Goal: Register for event/course

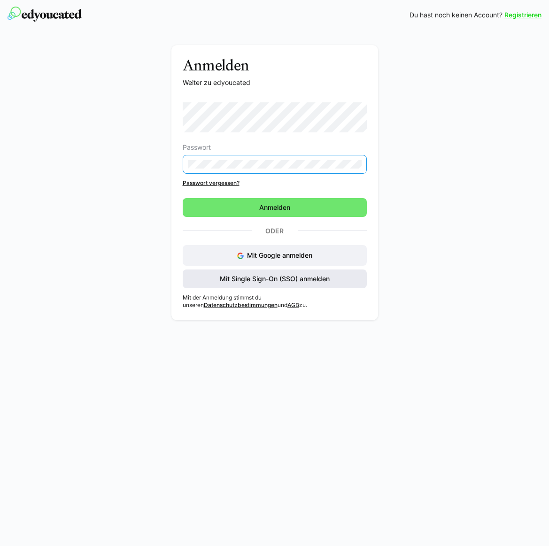
click at [322, 281] on span "Mit Single Sign-On (SSO) anmelden" at bounding box center [275, 278] width 184 height 19
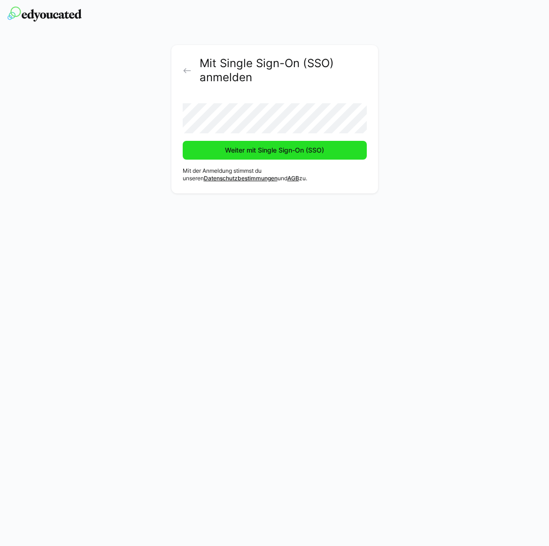
click at [277, 153] on span "Weiter mit Single Sign-On (SSO)" at bounding box center [274, 149] width 102 height 9
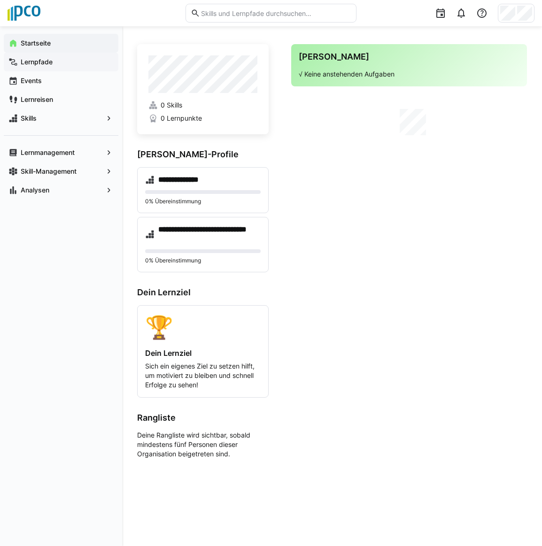
click at [0, 0] on app-navigation-label "Lernpfade" at bounding box center [0, 0] width 0 height 0
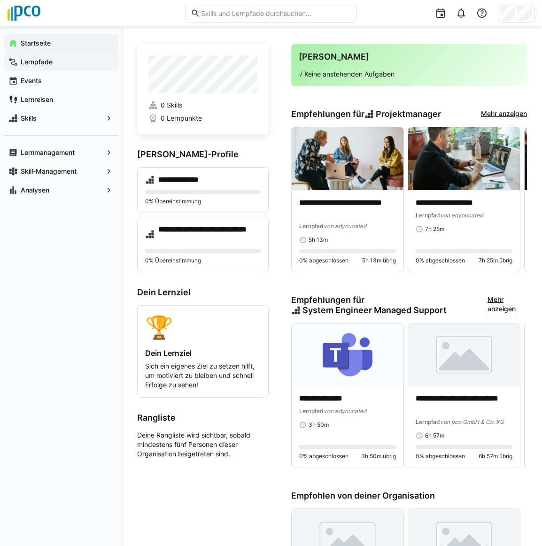
click at [0, 0] on app-navigation-label "Lernpfade" at bounding box center [0, 0] width 0 height 0
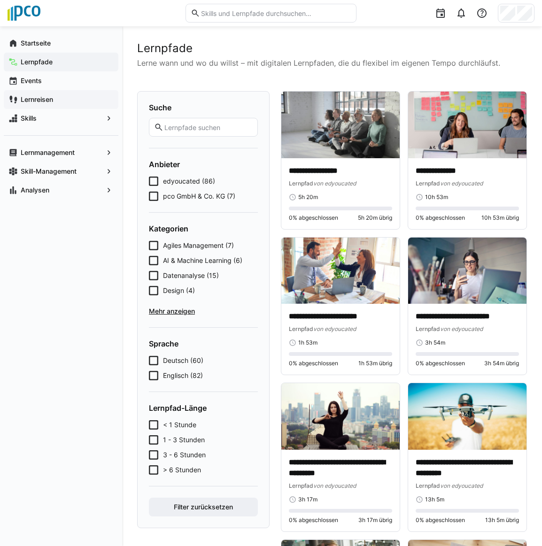
click at [0, 0] on app-navigation-label "Lernreisen" at bounding box center [0, 0] width 0 height 0
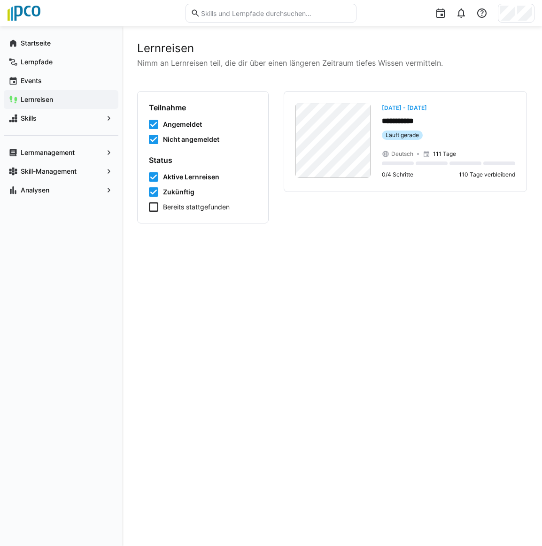
click at [260, 272] on div "**********" at bounding box center [332, 286] width 390 height 490
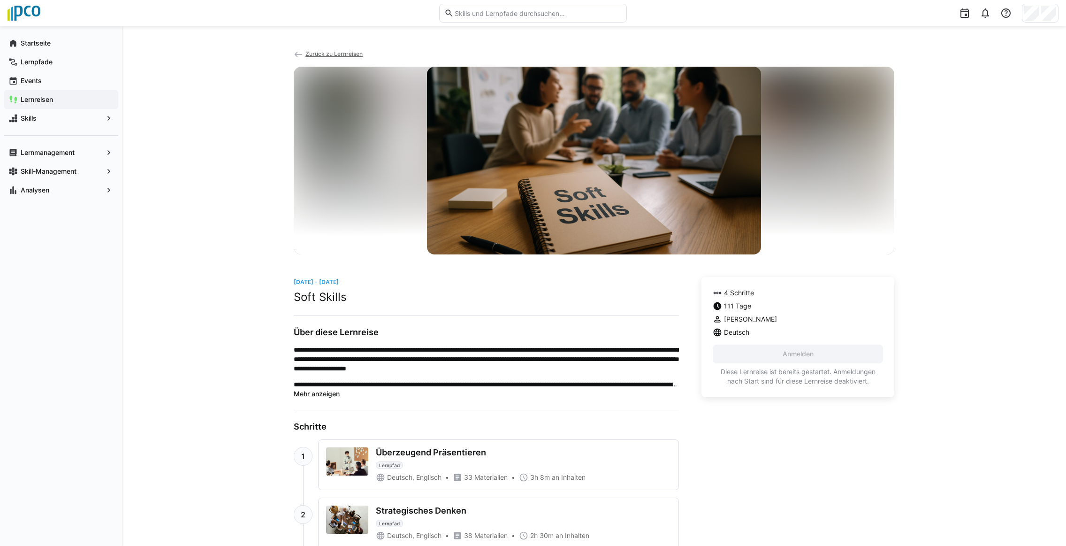
click at [322, 396] on span "Mehr anzeigen" at bounding box center [317, 394] width 46 height 8
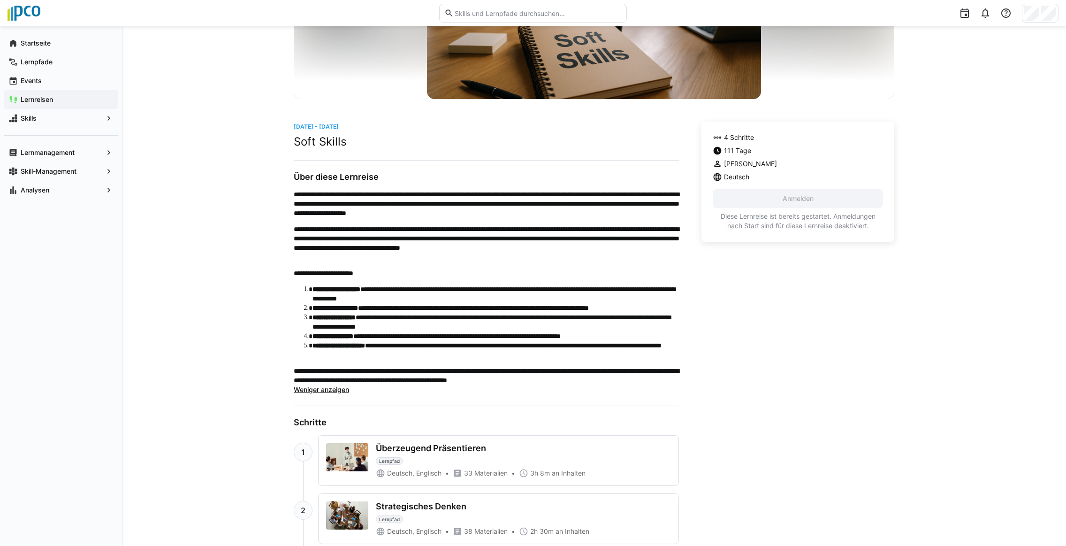
scroll to position [188, 0]
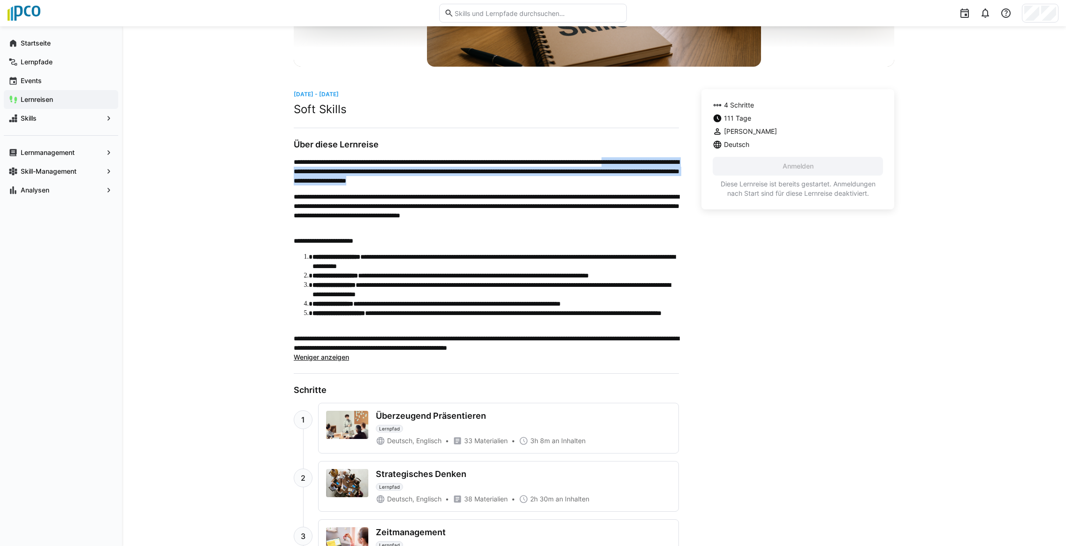
drag, startPoint x: 330, startPoint y: 169, endPoint x: 676, endPoint y: 181, distance: 345.6
click at [548, 181] on p "**********" at bounding box center [486, 171] width 385 height 28
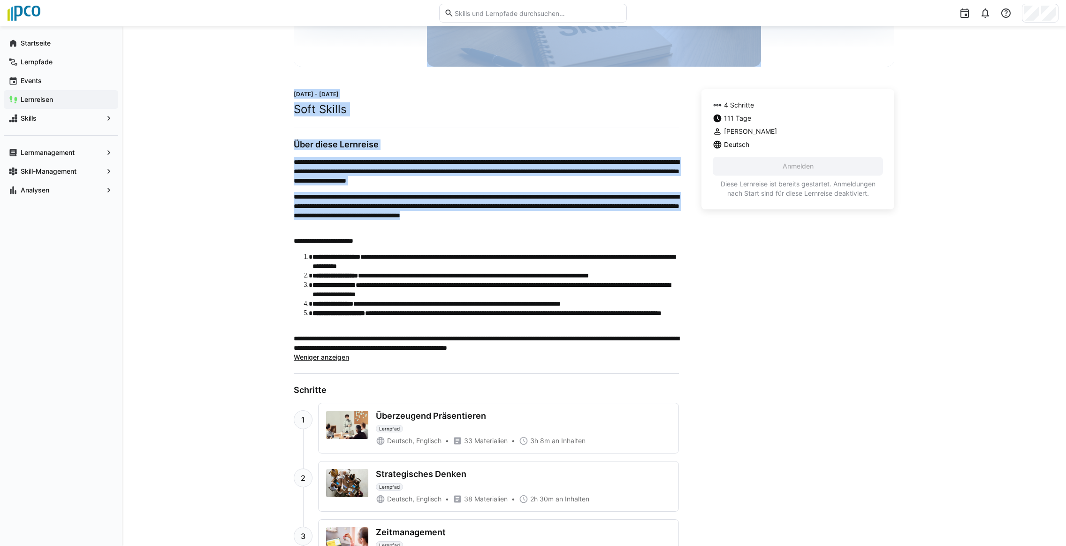
drag, startPoint x: 289, startPoint y: 198, endPoint x: 480, endPoint y: 225, distance: 192.5
click at [480, 225] on div "**********" at bounding box center [594, 245] width 944 height 812
drag, startPoint x: 480, startPoint y: 225, endPoint x: 474, endPoint y: 227, distance: 6.1
click at [474, 227] on p "**********" at bounding box center [486, 211] width 385 height 38
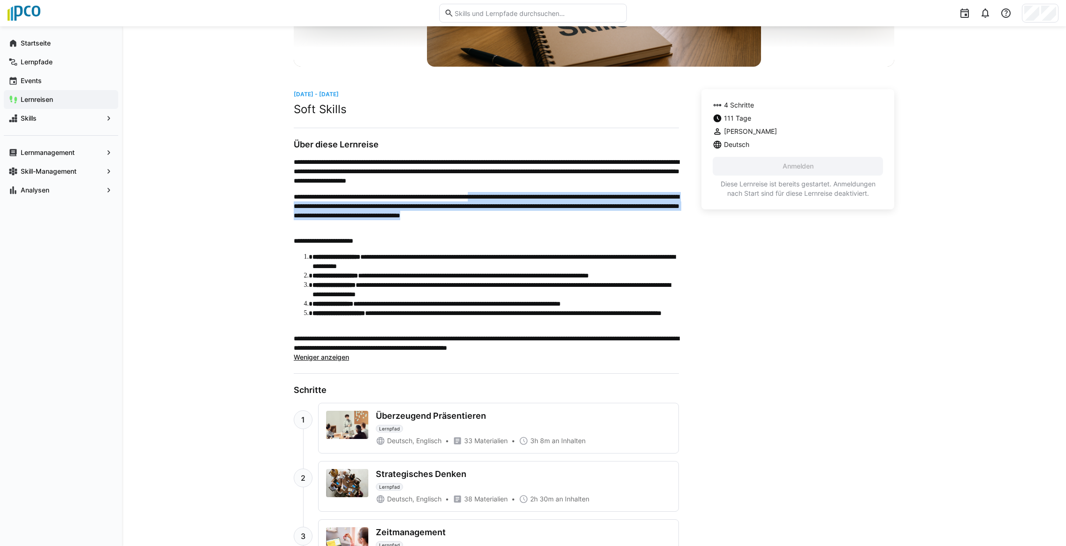
drag, startPoint x: 528, startPoint y: 197, endPoint x: 541, endPoint y: 225, distance: 30.9
click at [541, 225] on p "**********" at bounding box center [486, 211] width 385 height 38
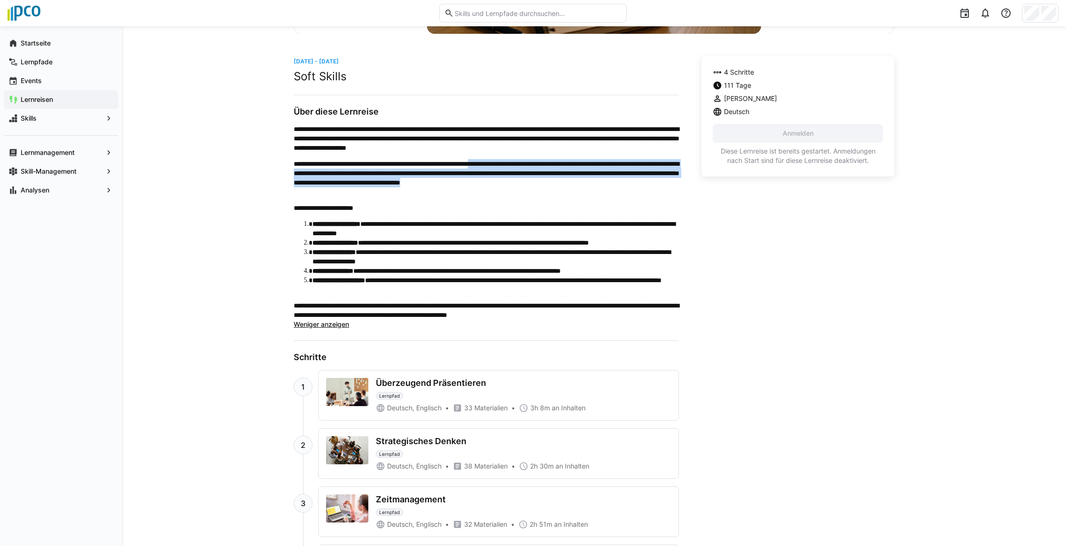
scroll to position [235, 0]
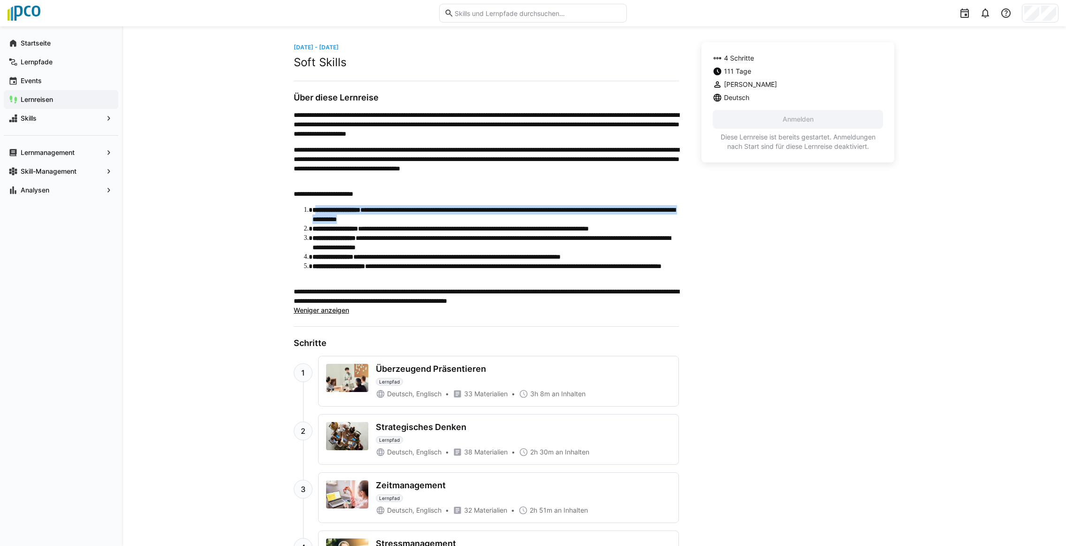
drag, startPoint x: 322, startPoint y: 210, endPoint x: 533, endPoint y: 220, distance: 211.4
click at [533, 220] on li "**********" at bounding box center [496, 214] width 367 height 19
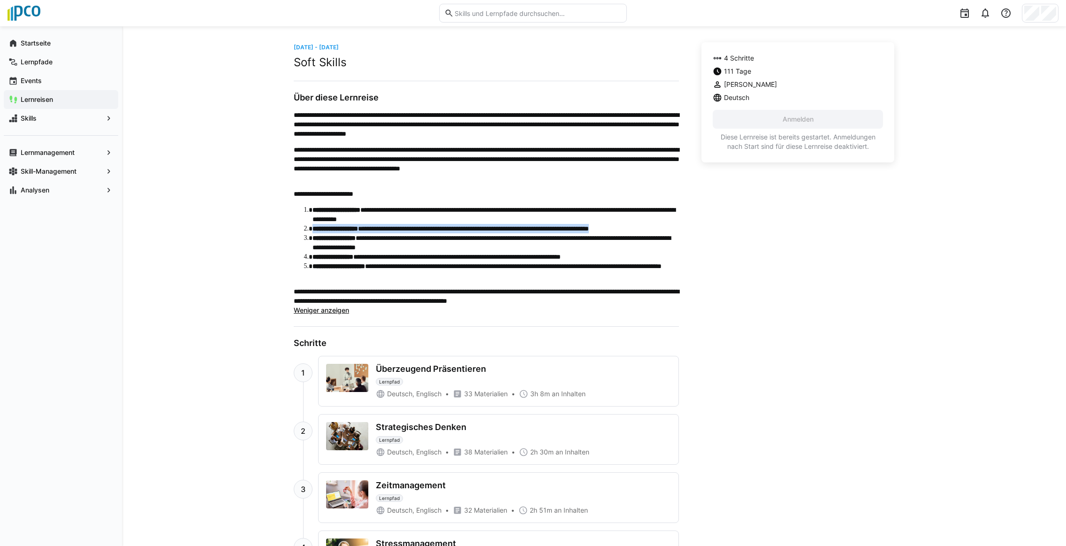
drag, startPoint x: 313, startPoint y: 228, endPoint x: 682, endPoint y: 230, distance: 369.4
click at [548, 230] on div "**********" at bounding box center [594, 311] width 601 height 539
drag, startPoint x: 369, startPoint y: 236, endPoint x: 525, endPoint y: 251, distance: 156.5
click at [525, 251] on li "**********" at bounding box center [496, 242] width 367 height 19
drag, startPoint x: 373, startPoint y: 256, endPoint x: 666, endPoint y: 256, distance: 292.4
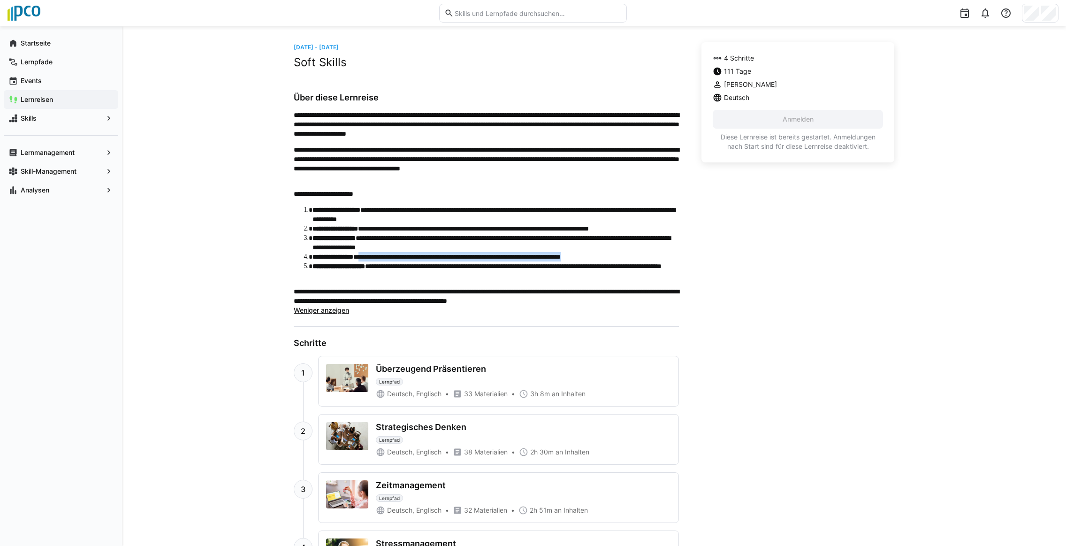
click at [548, 256] on li "**********" at bounding box center [496, 256] width 367 height 9
drag, startPoint x: 360, startPoint y: 269, endPoint x: 502, endPoint y: 275, distance: 142.3
click at [502, 275] on li "**********" at bounding box center [496, 270] width 367 height 19
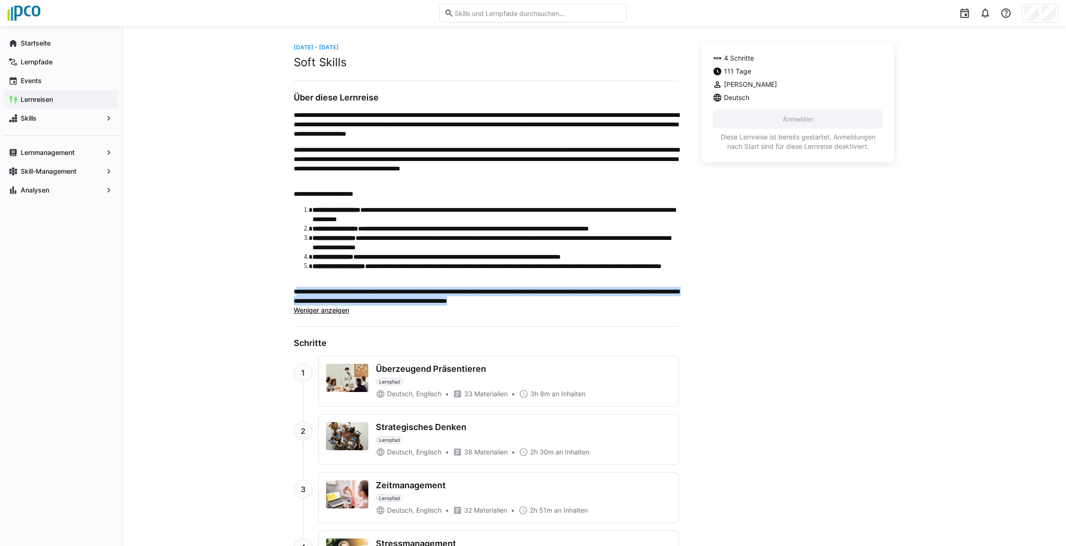
drag, startPoint x: 319, startPoint y: 290, endPoint x: 652, endPoint y: 303, distance: 333.5
click at [548, 303] on p "**********" at bounding box center [486, 296] width 385 height 19
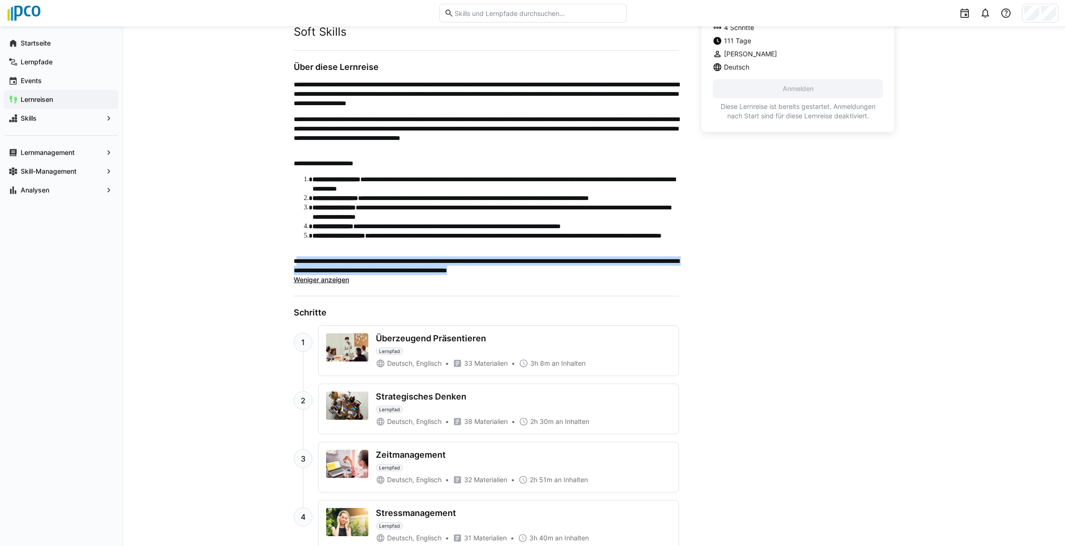
scroll to position [282, 0]
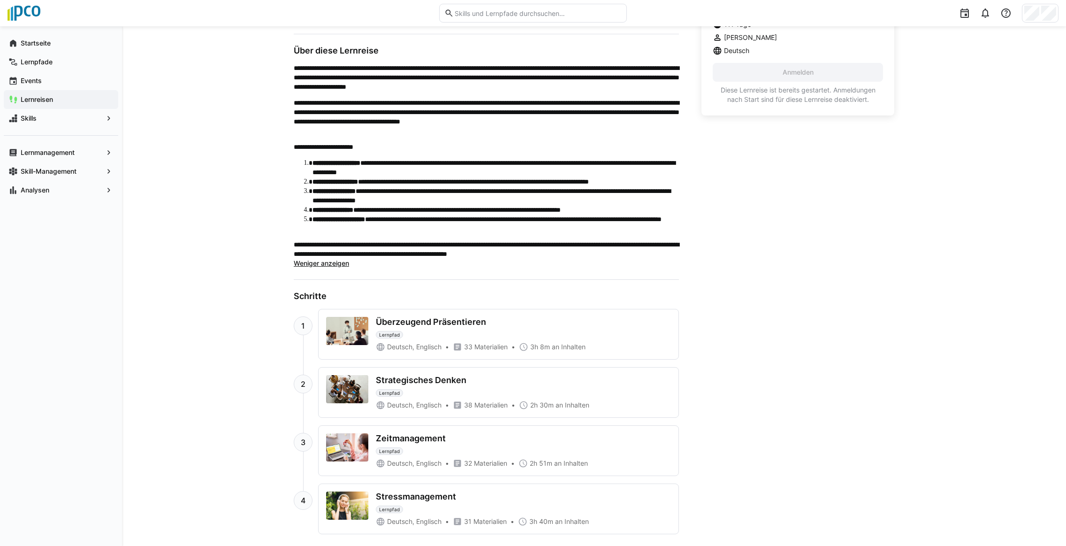
click at [548, 312] on div "4 Schritte 111 Tage [PERSON_NAME] Deutsch Anmelden Diese Lernreise ist bereits …" at bounding box center [798, 264] width 193 height 539
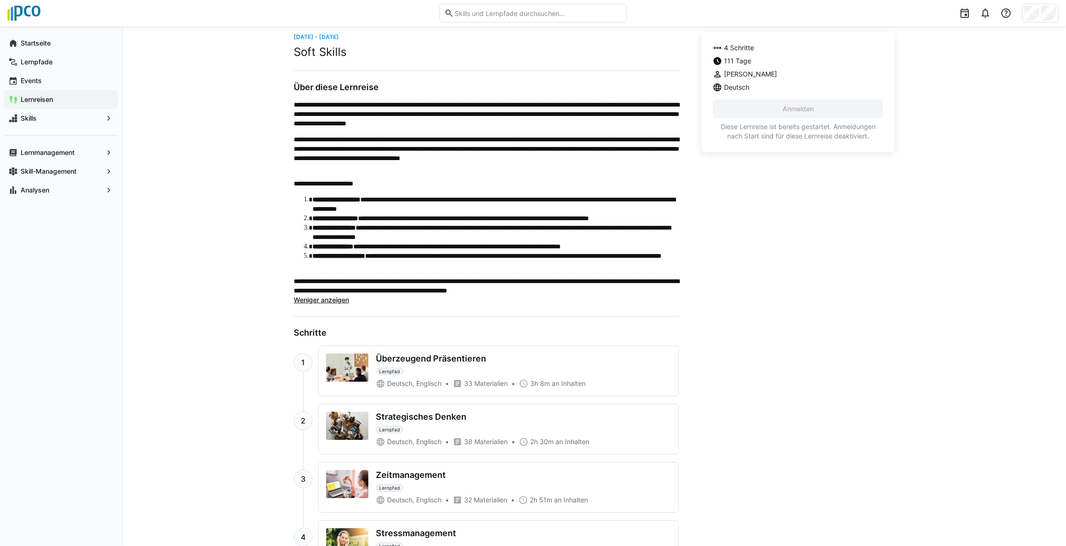
scroll to position [292, 0]
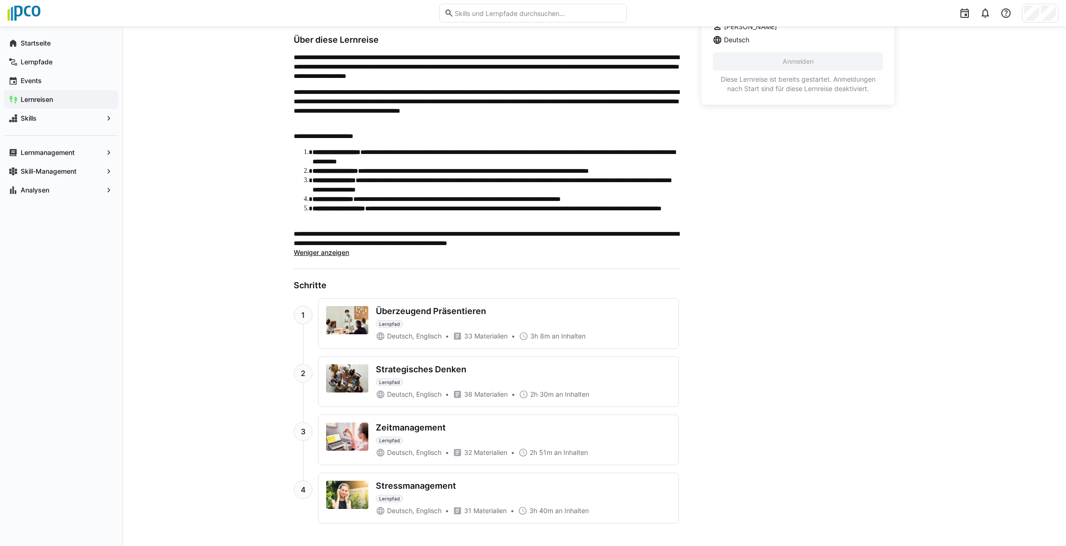
click at [444, 311] on div "Überzeugend Präsentieren" at bounding box center [431, 311] width 110 height 10
click at [305, 317] on div "1" at bounding box center [303, 315] width 19 height 19
click at [300, 288] on h3 "Schritte" at bounding box center [486, 285] width 385 height 10
click at [414, 304] on div "Überzeugend Präsentieren Lernpfad Deutsch, Englisch 33 Materialien 3h 8m an Inh…" at bounding box center [499, 324] width 360 height 50
click at [415, 319] on div "Überzeugend Präsentieren Lernpfad" at bounding box center [523, 317] width 295 height 22
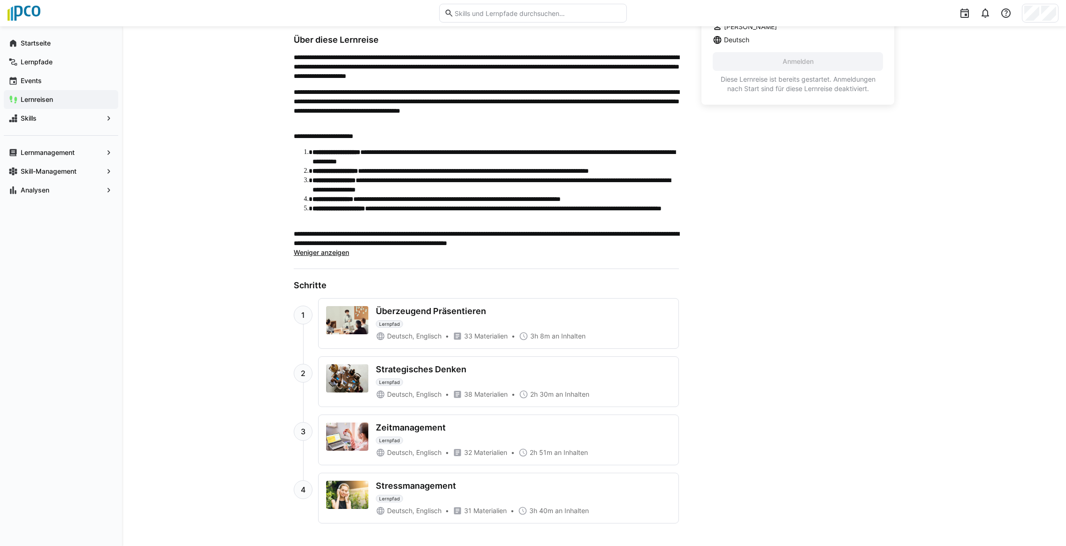
click at [356, 332] on img at bounding box center [347, 320] width 42 height 28
click at [341, 364] on img at bounding box center [347, 378] width 42 height 28
click at [409, 377] on div "Strategisches Denken Lernpfad" at bounding box center [523, 375] width 295 height 22
click at [378, 387] on div "Strategisches Denken Lernpfad Deutsch, Englisch 38 Materialien 2h 30m an Inhalt…" at bounding box center [523, 381] width 295 height 35
click at [441, 412] on div "1 Überzeugend Präsentieren Lernpfad Deutsch, Englisch 33 Materialien 3h 8m an I…" at bounding box center [486, 410] width 385 height 225
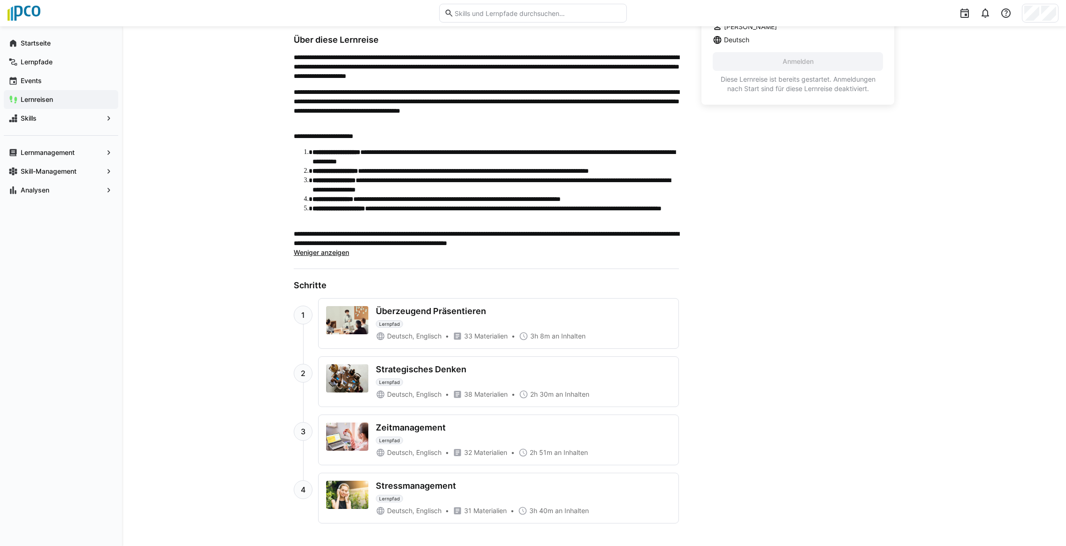
drag, startPoint x: 441, startPoint y: 412, endPoint x: 540, endPoint y: 401, distance: 99.2
click at [540, 401] on div "Strategisches Denken Lernpfad Deutsch, Englisch 38 Materialien 2h 30m an Inhalt…" at bounding box center [499, 382] width 360 height 50
click at [485, 394] on span "38 Materialien" at bounding box center [486, 394] width 44 height 9
click at [456, 395] on eds-icon at bounding box center [457, 394] width 9 height 9
click at [420, 397] on span "Deutsch, Englisch" at bounding box center [414, 394] width 54 height 9
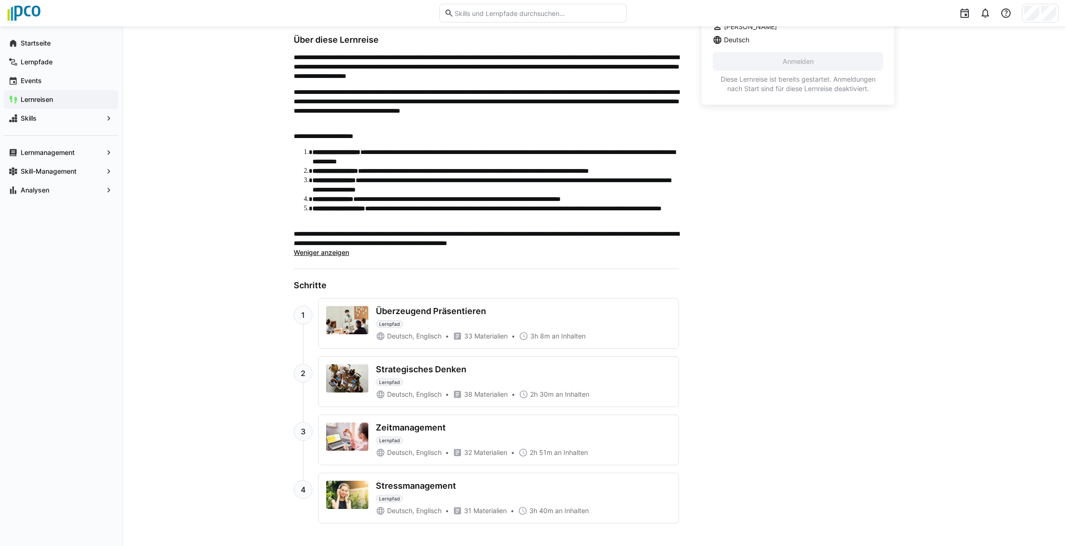
click at [429, 438] on div "Zeitmanagement Lernpfad" at bounding box center [523, 433] width 295 height 22
click at [506, 453] on span "32 Materialien" at bounding box center [485, 452] width 43 height 9
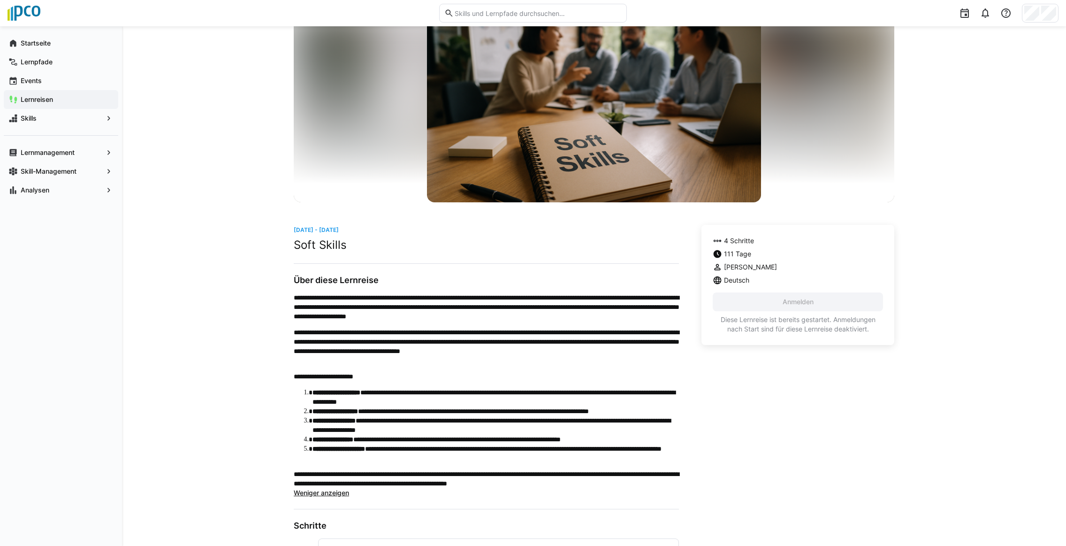
scroll to position [0, 0]
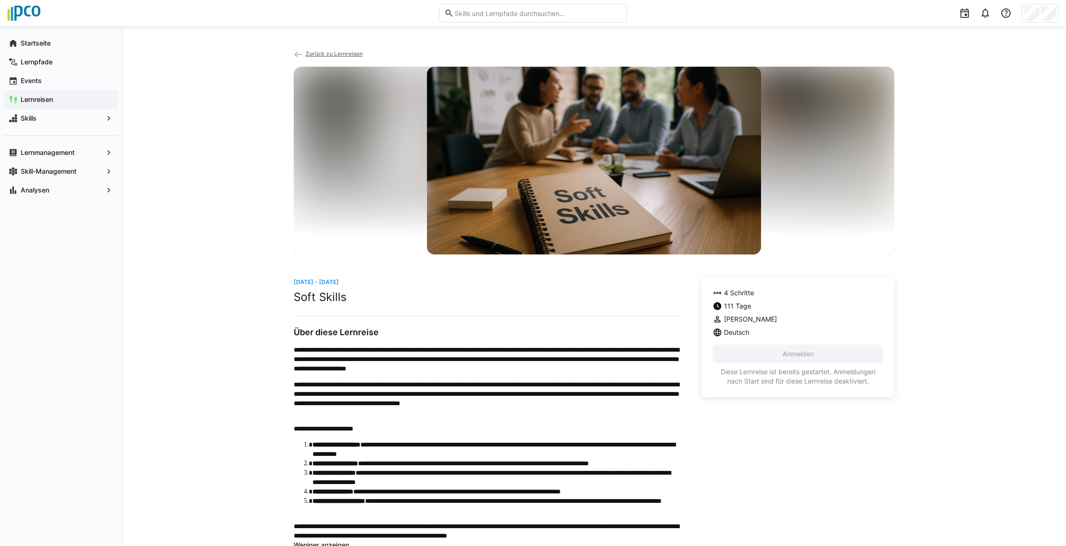
click at [335, 50] on app-back-navigation "Zurück zu Lernreisen" at bounding box center [594, 58] width 601 height 18
click at [338, 55] on span "Zurück zu Lernreisen" at bounding box center [334, 53] width 57 height 7
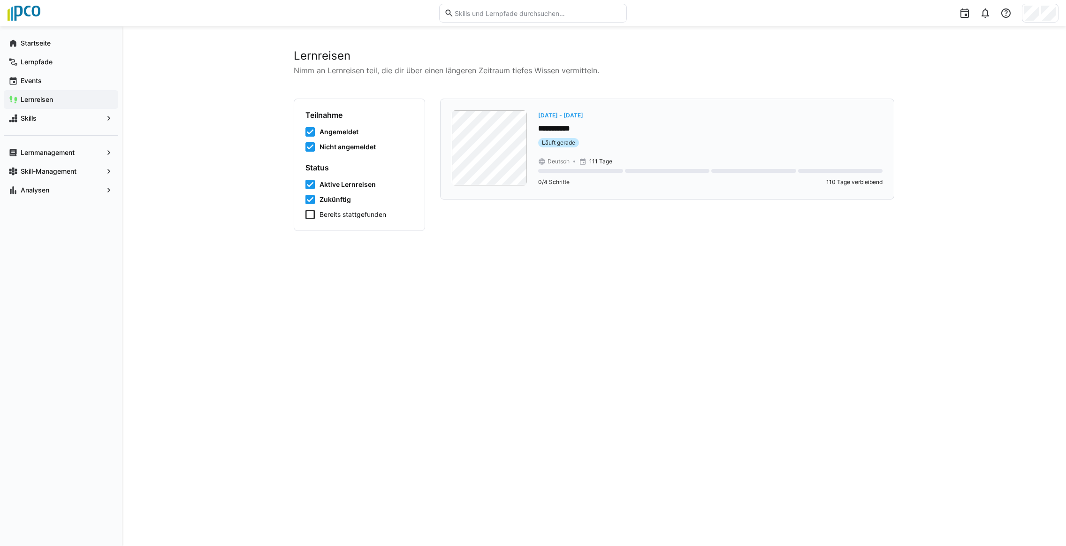
click at [548, 171] on div at bounding box center [580, 171] width 85 height 4
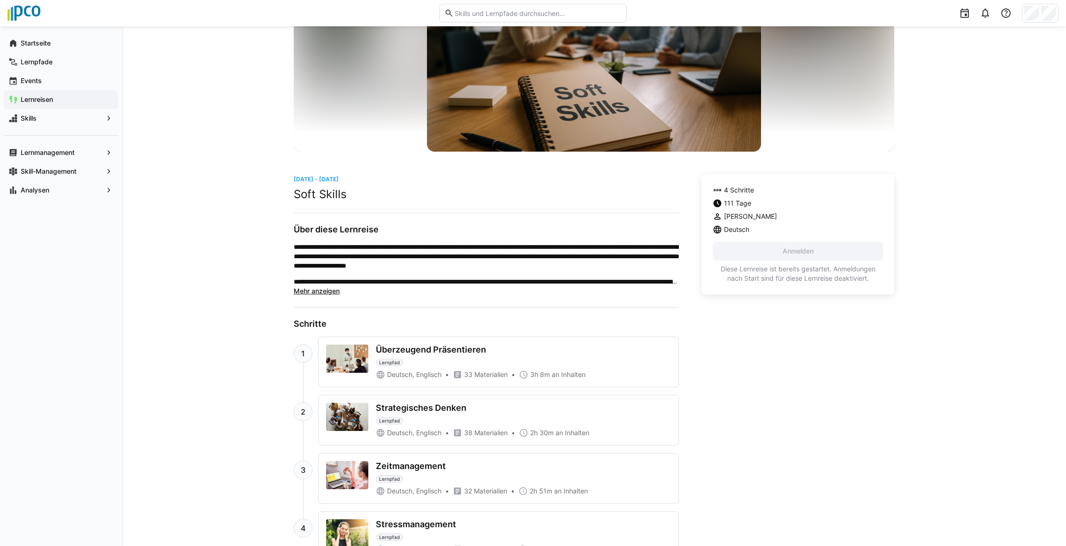
scroll to position [141, 0]
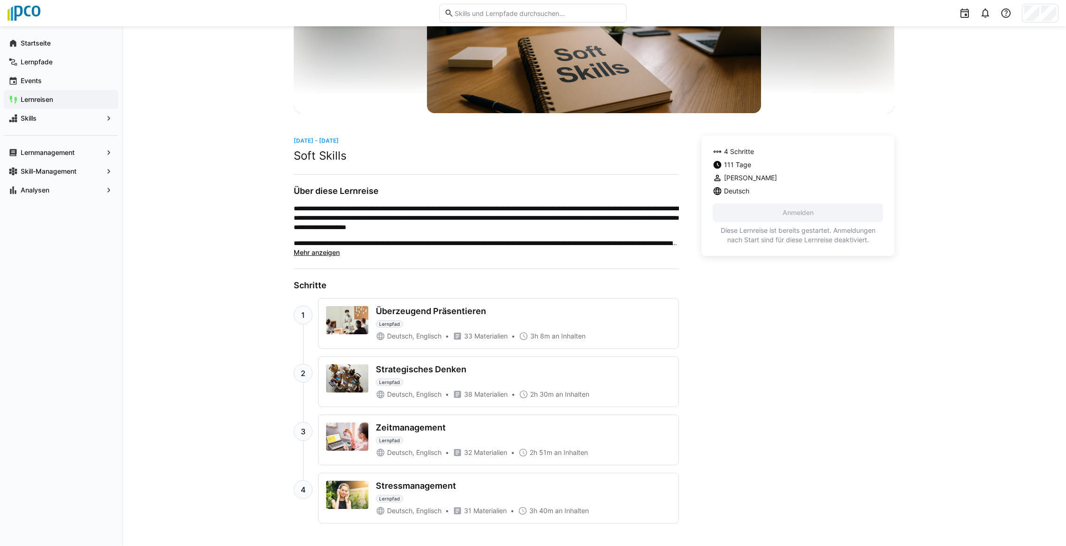
click at [451, 319] on div "Überzeugend Präsentieren Lernpfad" at bounding box center [523, 317] width 295 height 22
click at [457, 368] on div "Strategisches Denken" at bounding box center [421, 369] width 91 height 10
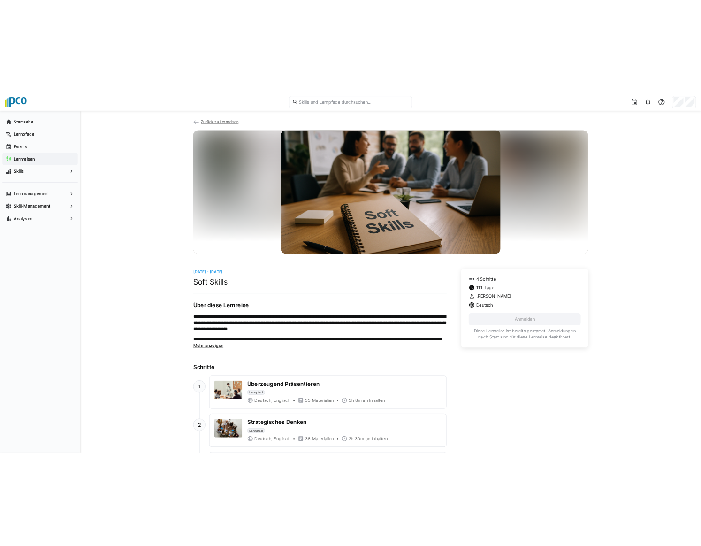
scroll to position [0, 0]
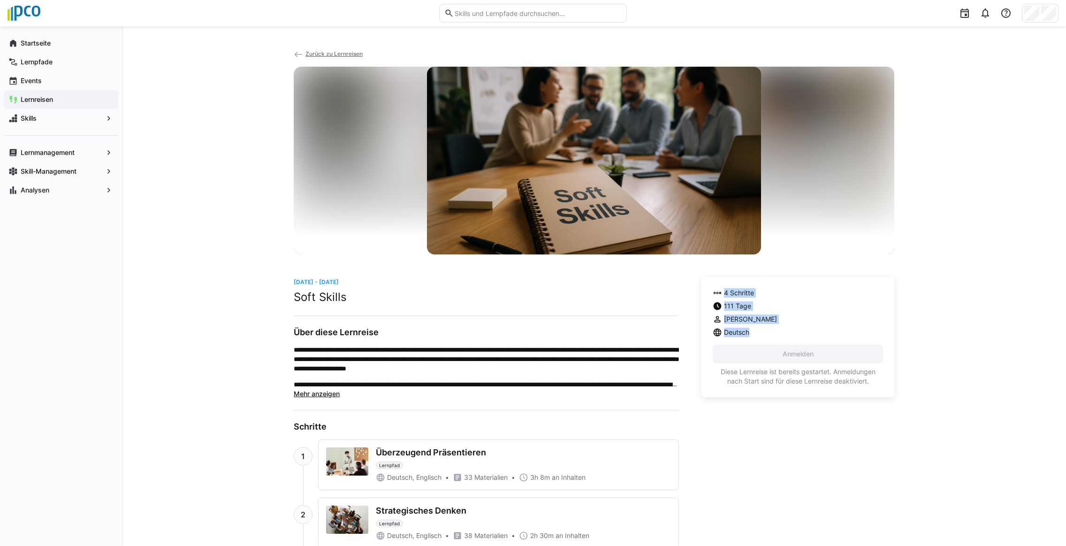
drag, startPoint x: 722, startPoint y: 291, endPoint x: 770, endPoint y: 337, distance: 66.7
click at [548, 337] on div "4 Schritte 111 Tage [PERSON_NAME] Deutsch Anmelden Diese Lernreise ist bereits …" at bounding box center [798, 337] width 193 height 120
drag, startPoint x: 770, startPoint y: 337, endPoint x: 690, endPoint y: 445, distance: 134.6
click at [548, 445] on div "**********" at bounding box center [594, 471] width 601 height 388
